Goal: Information Seeking & Learning: Find contact information

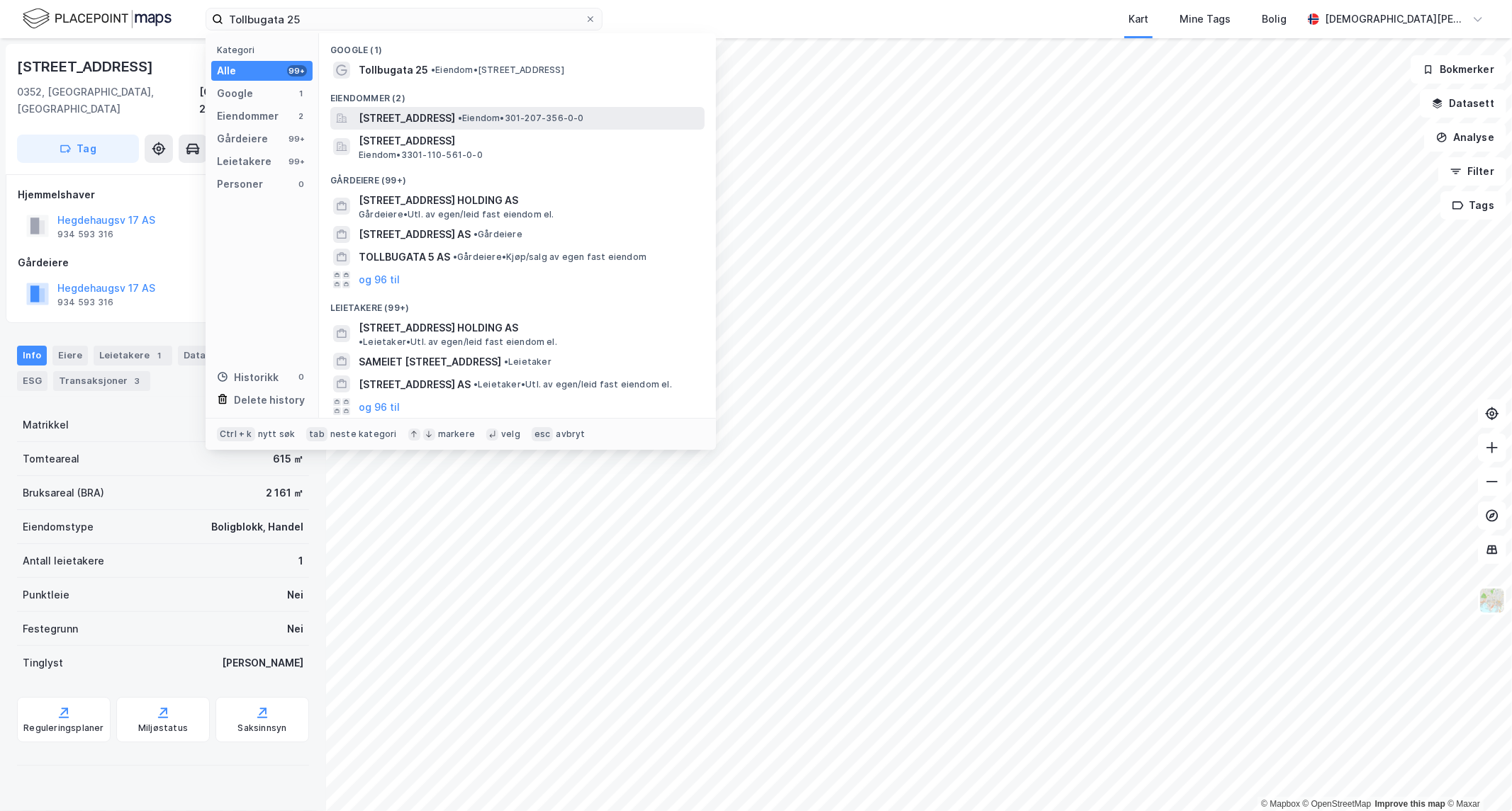
type input "Tollbugata 25"
click at [455, 113] on span "[STREET_ADDRESS]" at bounding box center [407, 118] width 96 height 17
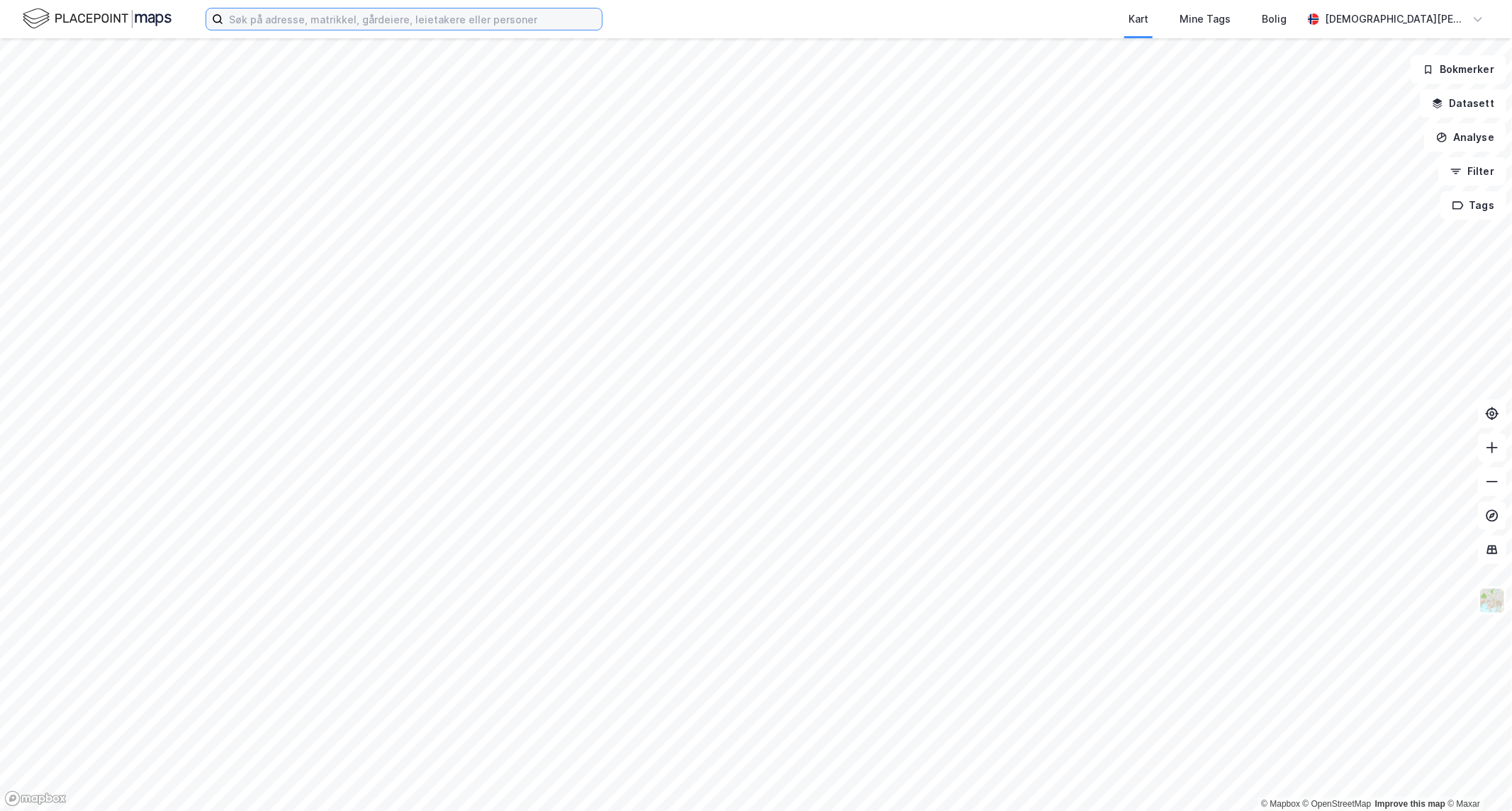
click at [434, 10] on input at bounding box center [412, 19] width 379 height 21
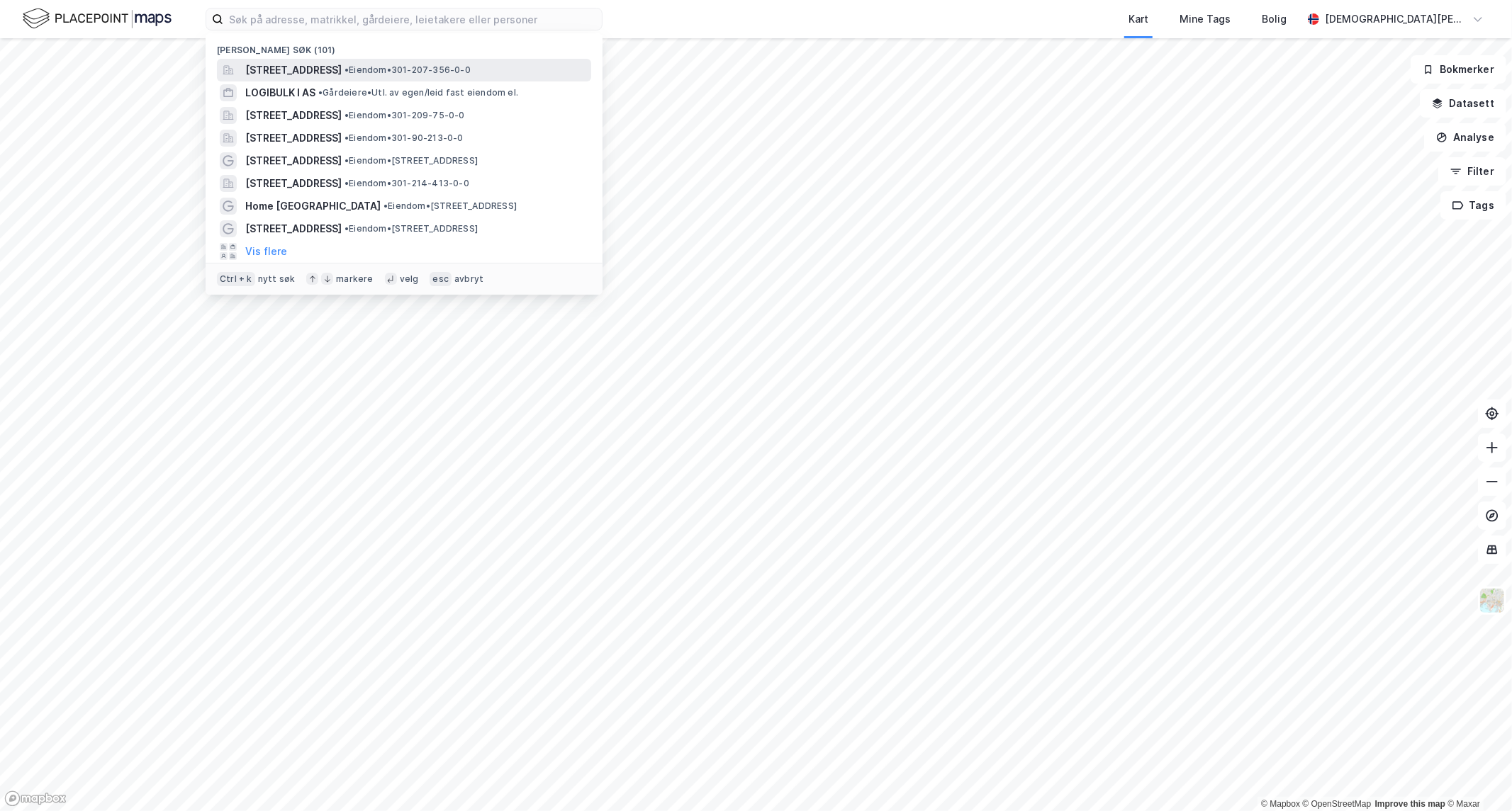
click at [420, 67] on span "• Eiendom • 301-207-356-0-0" at bounding box center [408, 70] width 127 height 11
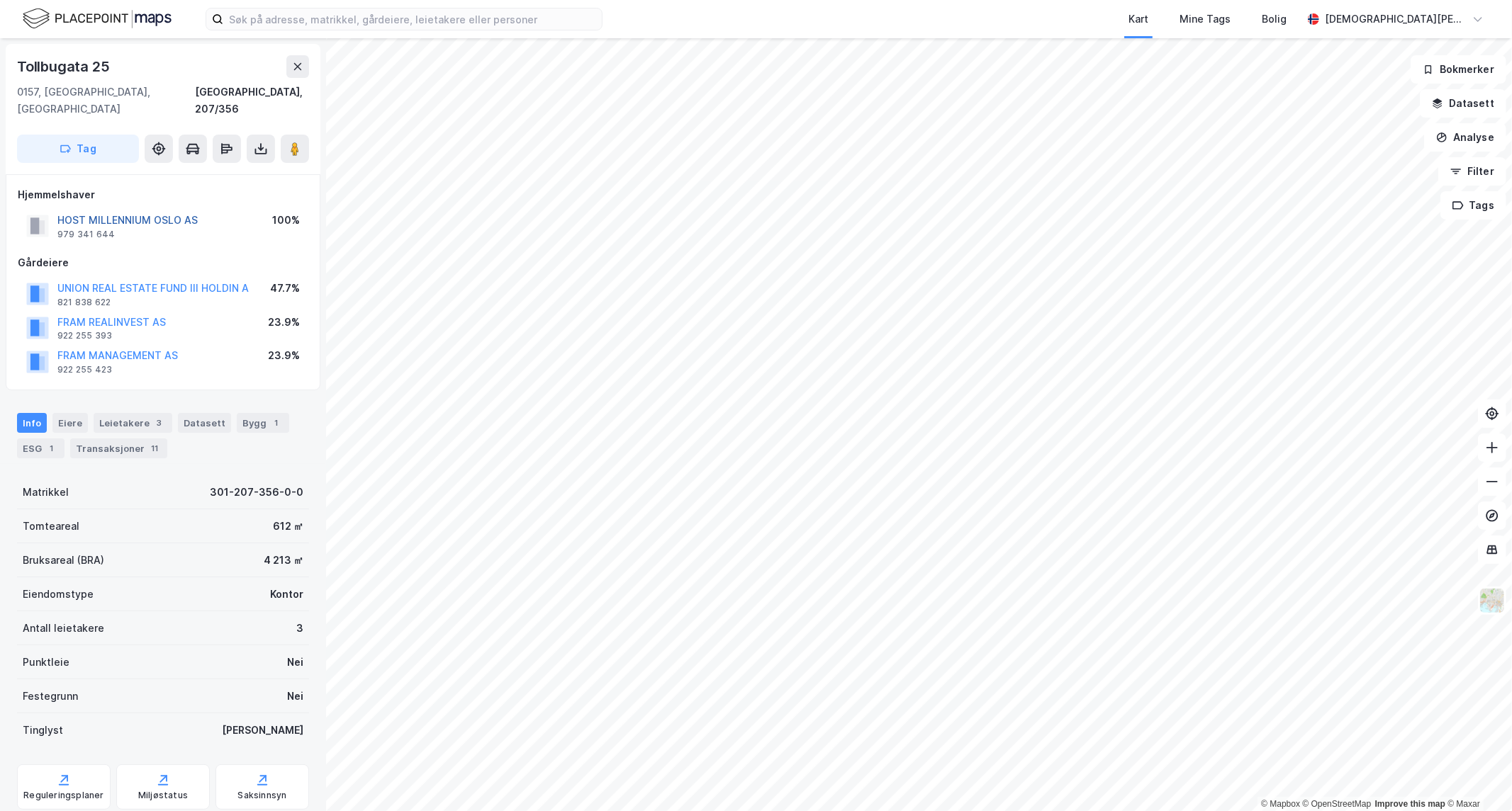
click at [0, 0] on button "HOST MILLENNIUM OSLO AS" at bounding box center [0, 0] width 0 height 0
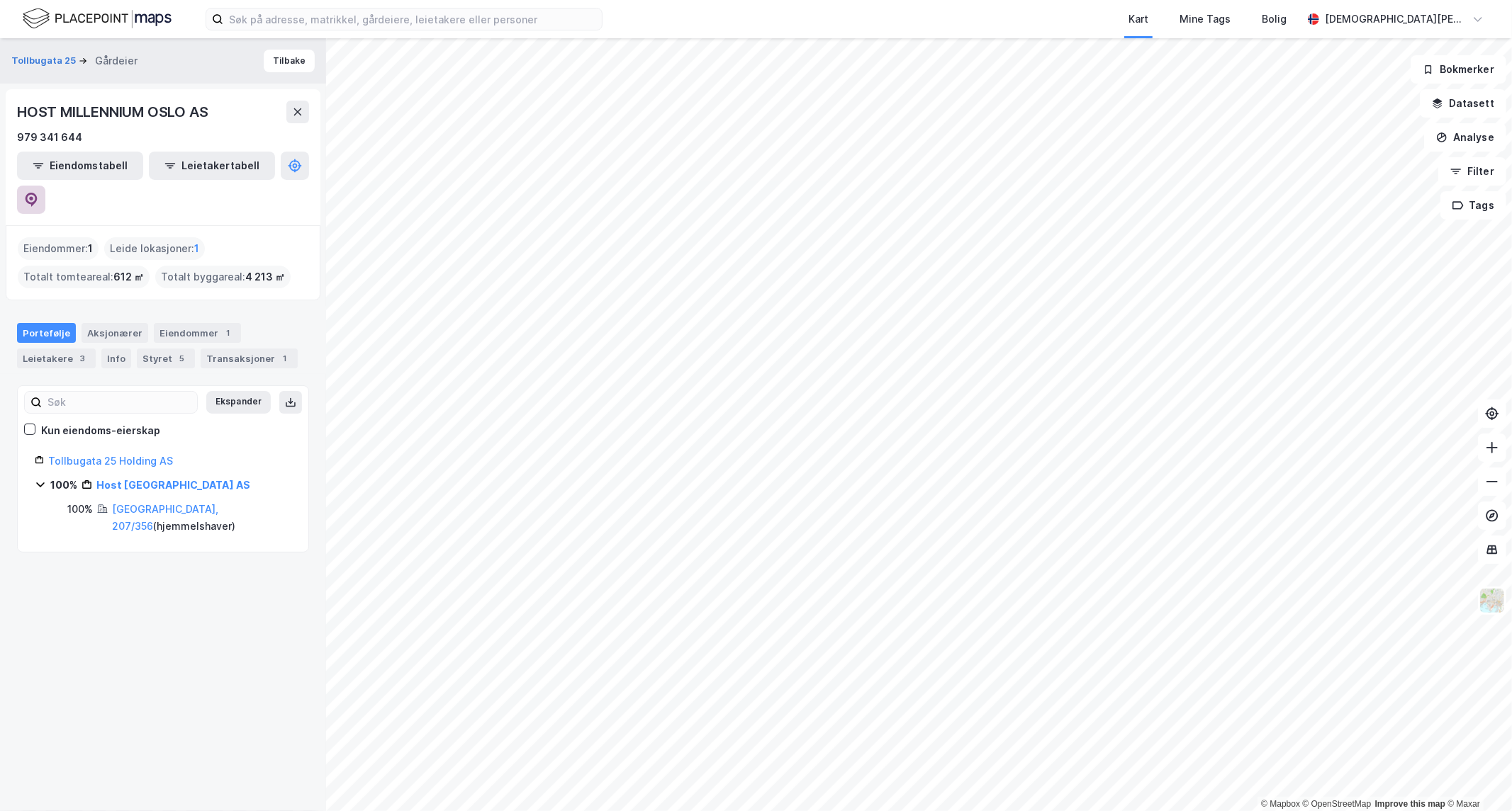
click at [38, 192] on icon at bounding box center [30, 199] width 14 height 14
